Goal: Find contact information: Find contact information

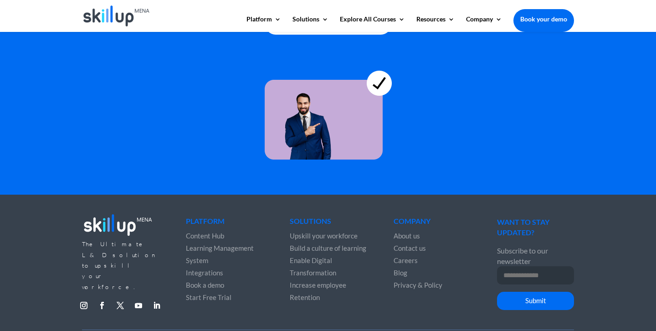
scroll to position [2549, 0]
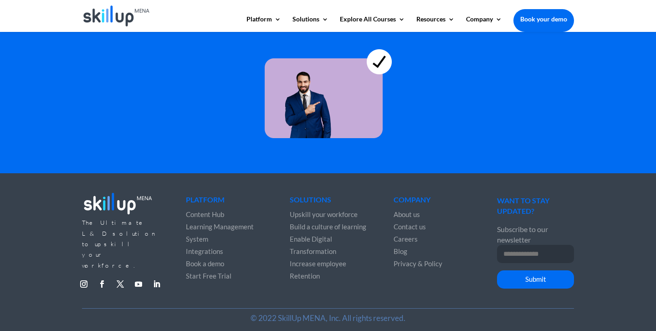
click at [413, 222] on span "Contact us" at bounding box center [410, 226] width 32 height 8
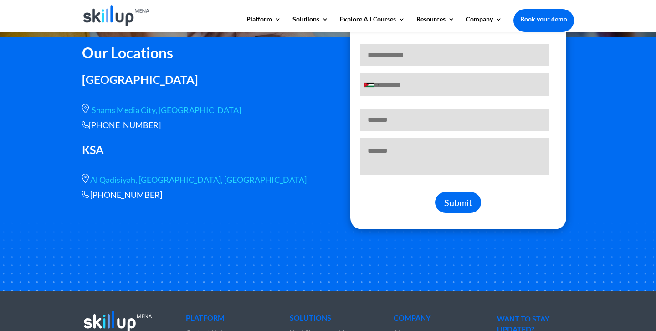
scroll to position [188, 0]
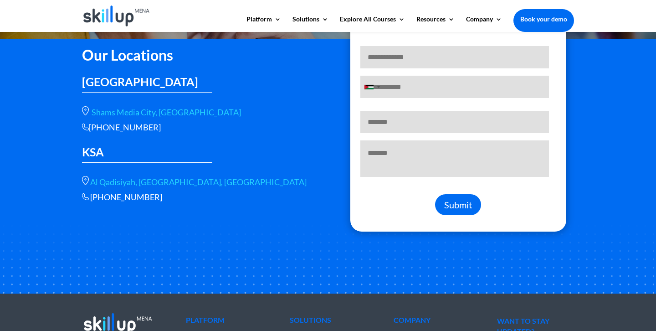
drag, startPoint x: 92, startPoint y: 127, endPoint x: 152, endPoint y: 126, distance: 60.2
click at [152, 126] on div "[PHONE_NUMBER]" at bounding box center [198, 127] width 232 height 10
copy div "[PHONE_NUMBER]"
click at [272, 154] on div "Our Locations [GEOGRAPHIC_DATA] [GEOGRAPHIC_DATA], [GEOGRAPHIC_DATA] [PHONE_NUM…" at bounding box center [198, 121] width 232 height 161
click at [218, 98] on div "Our Locations [GEOGRAPHIC_DATA] [GEOGRAPHIC_DATA], [GEOGRAPHIC_DATA] [PHONE_NUM…" at bounding box center [198, 121] width 232 height 161
